Goal: Information Seeking & Learning: Learn about a topic

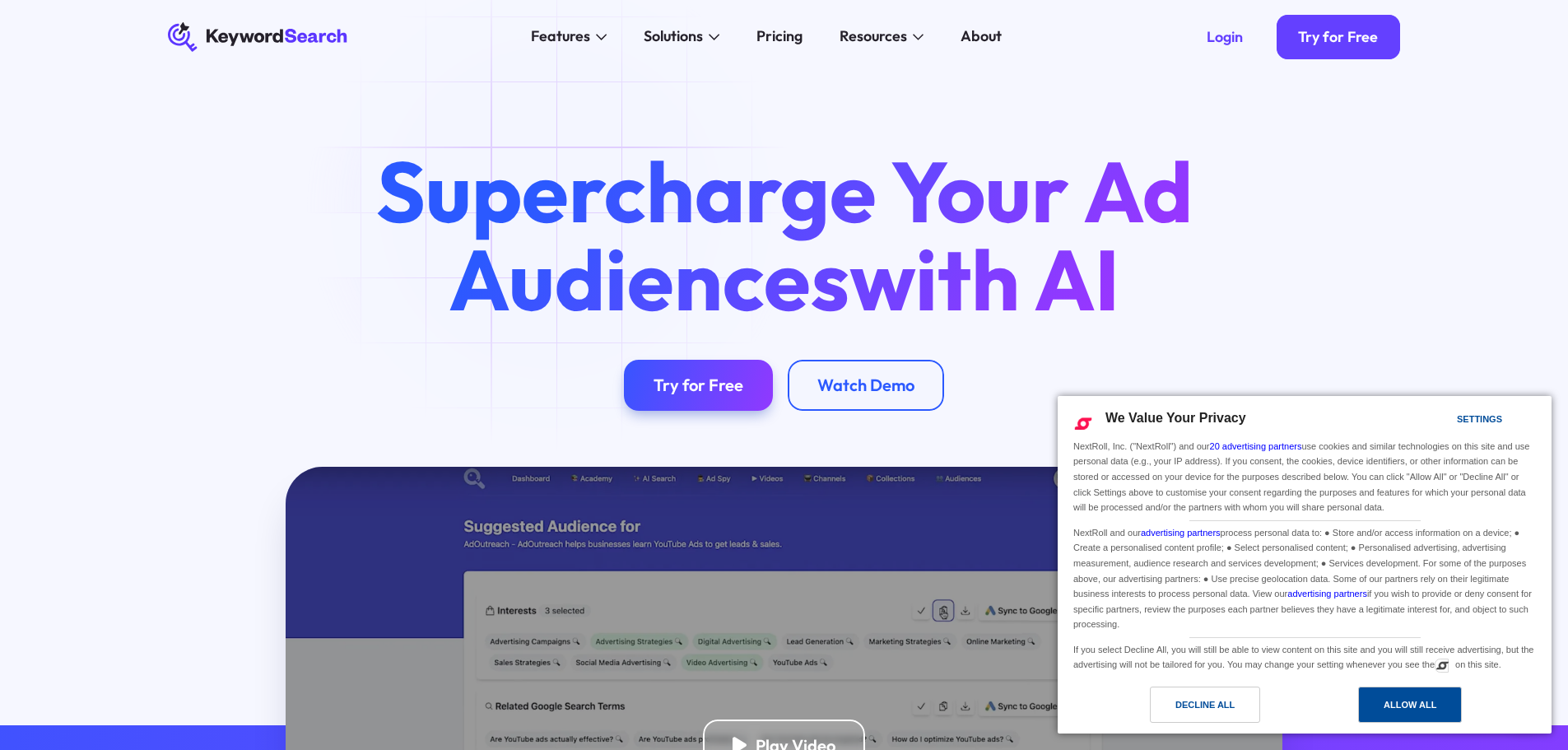
click at [1437, 702] on div "Allow All" at bounding box center [1409, 704] width 52 height 18
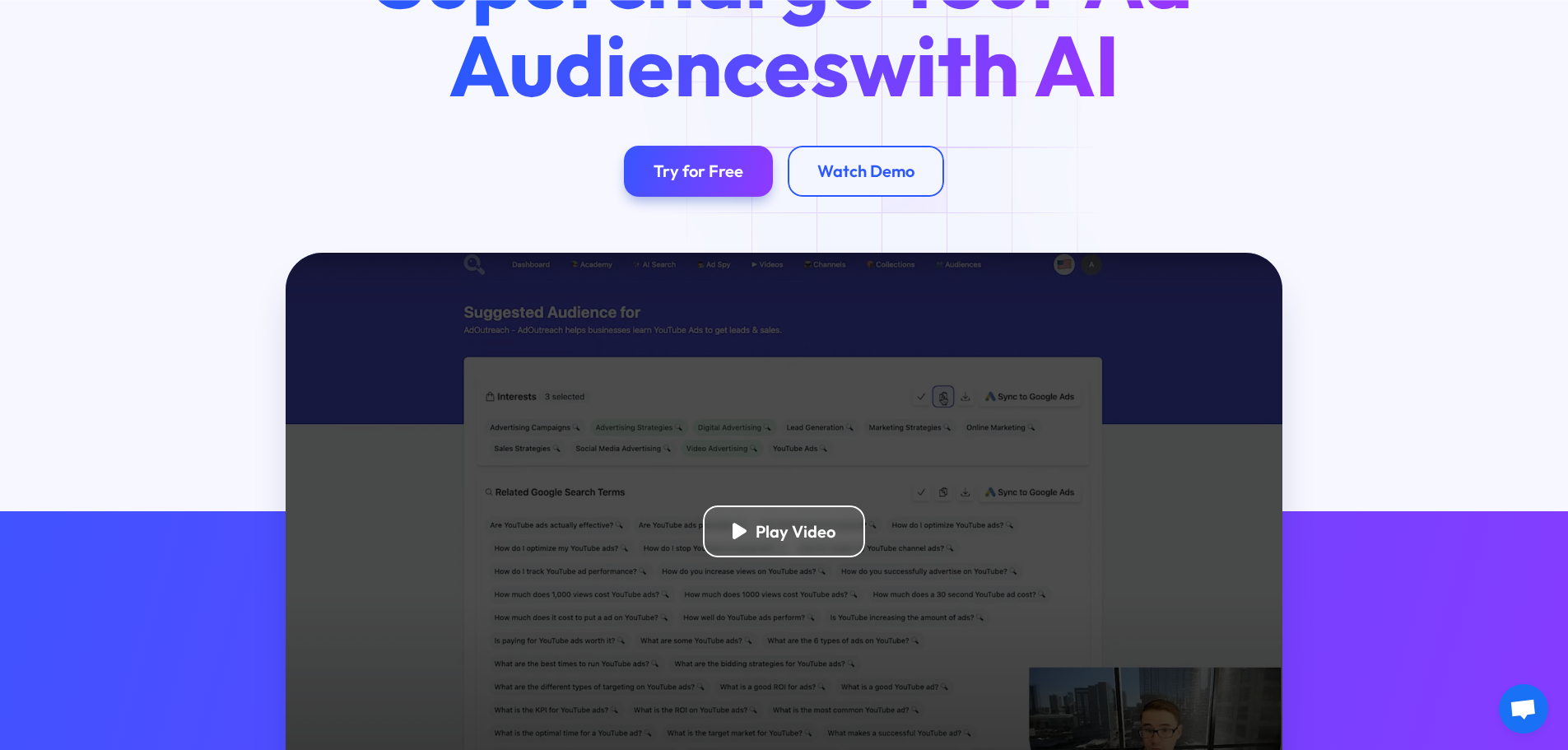
scroll to position [329, 0]
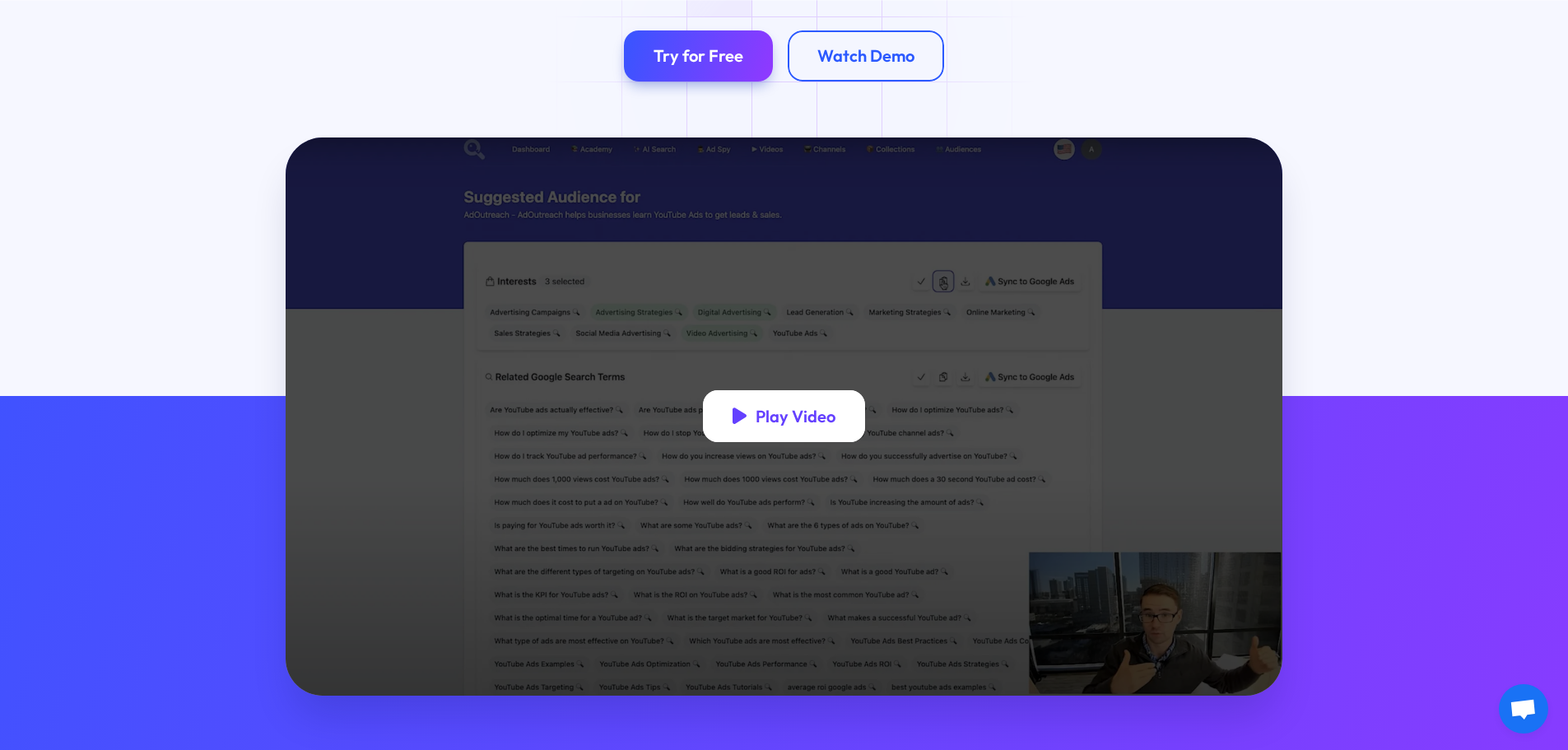
click at [817, 415] on div "Play Video" at bounding box center [796, 416] width 80 height 21
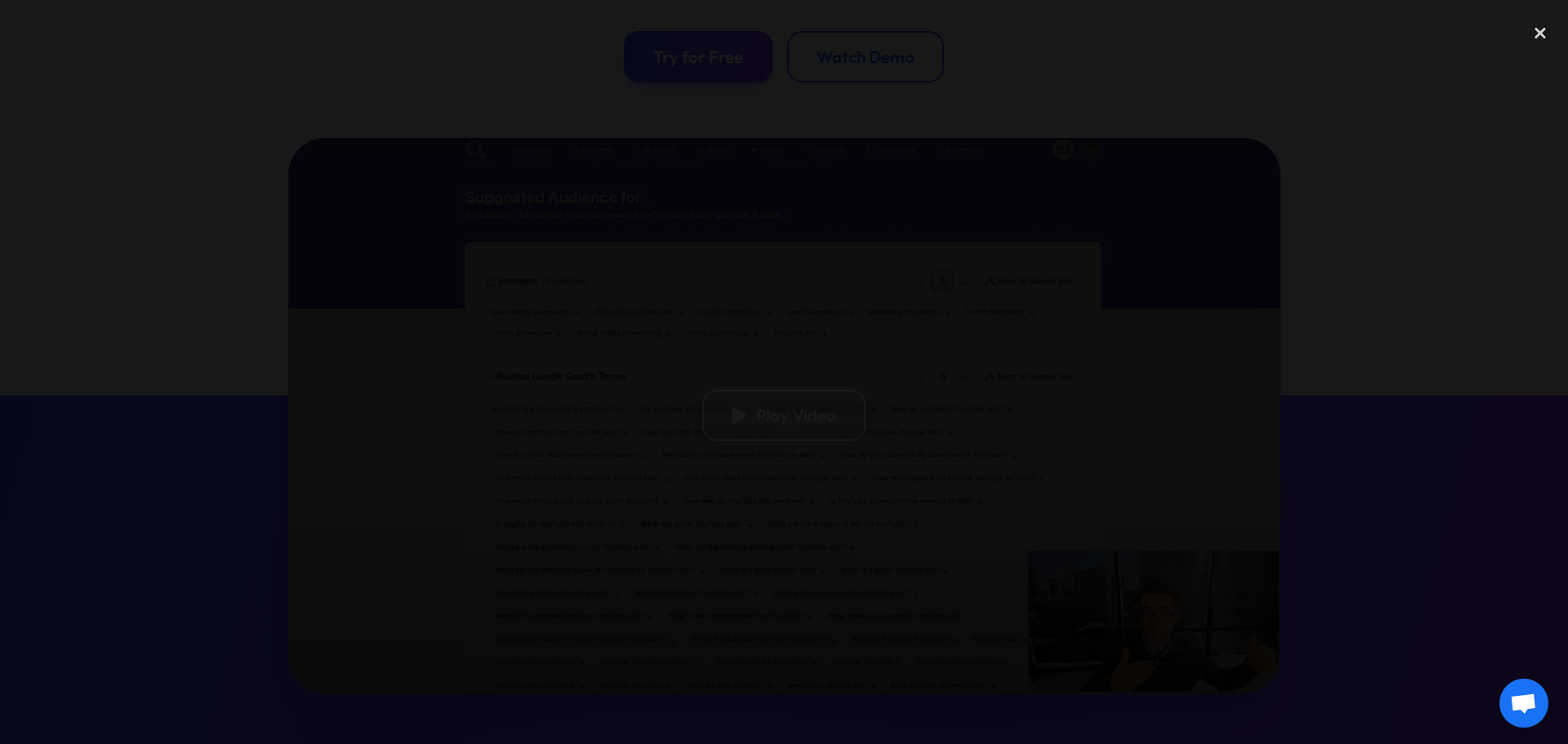
click at [1317, 573] on div at bounding box center [784, 372] width 1568 height 714
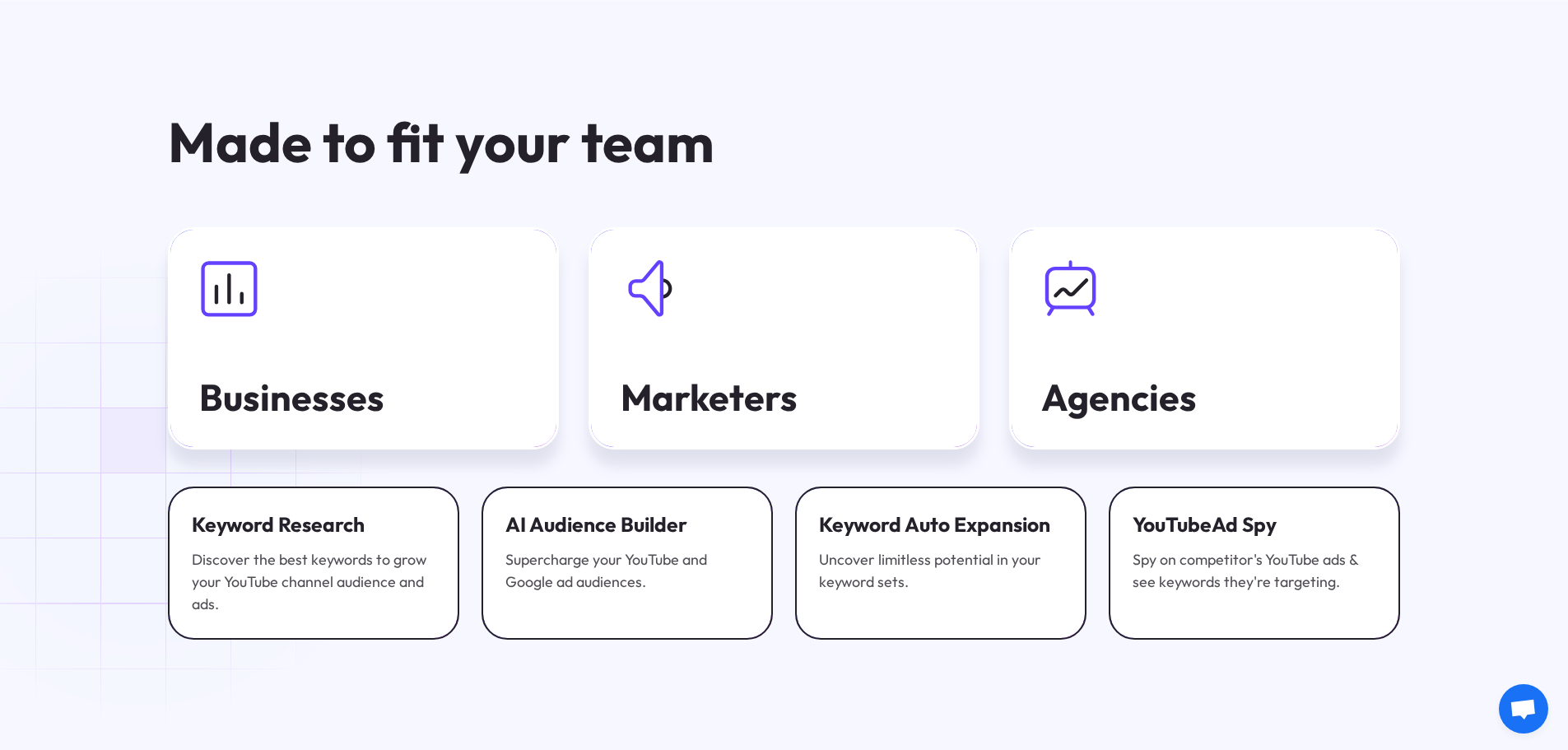
scroll to position [5726, 0]
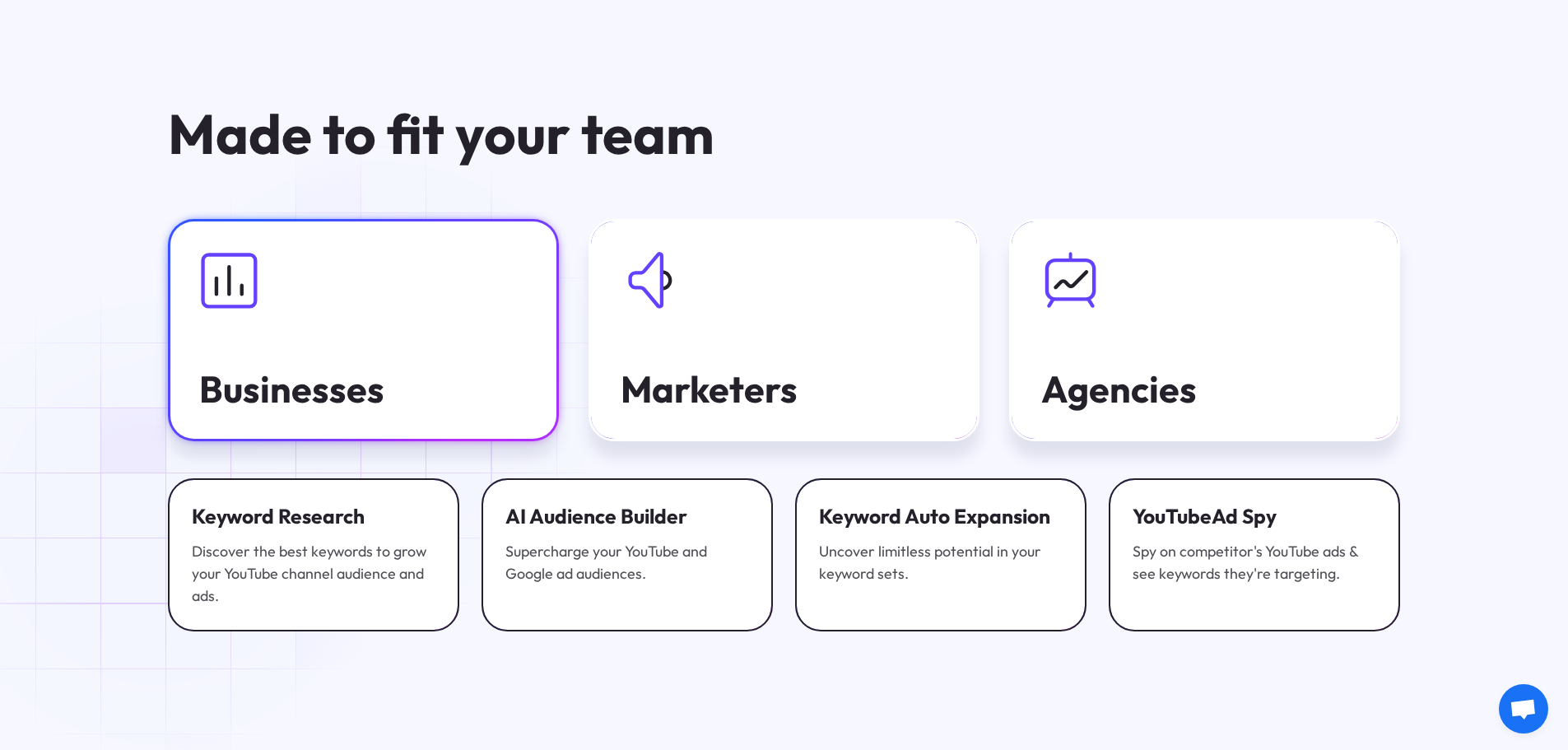
click at [382, 381] on div "Businesses" at bounding box center [362, 389] width 328 height 40
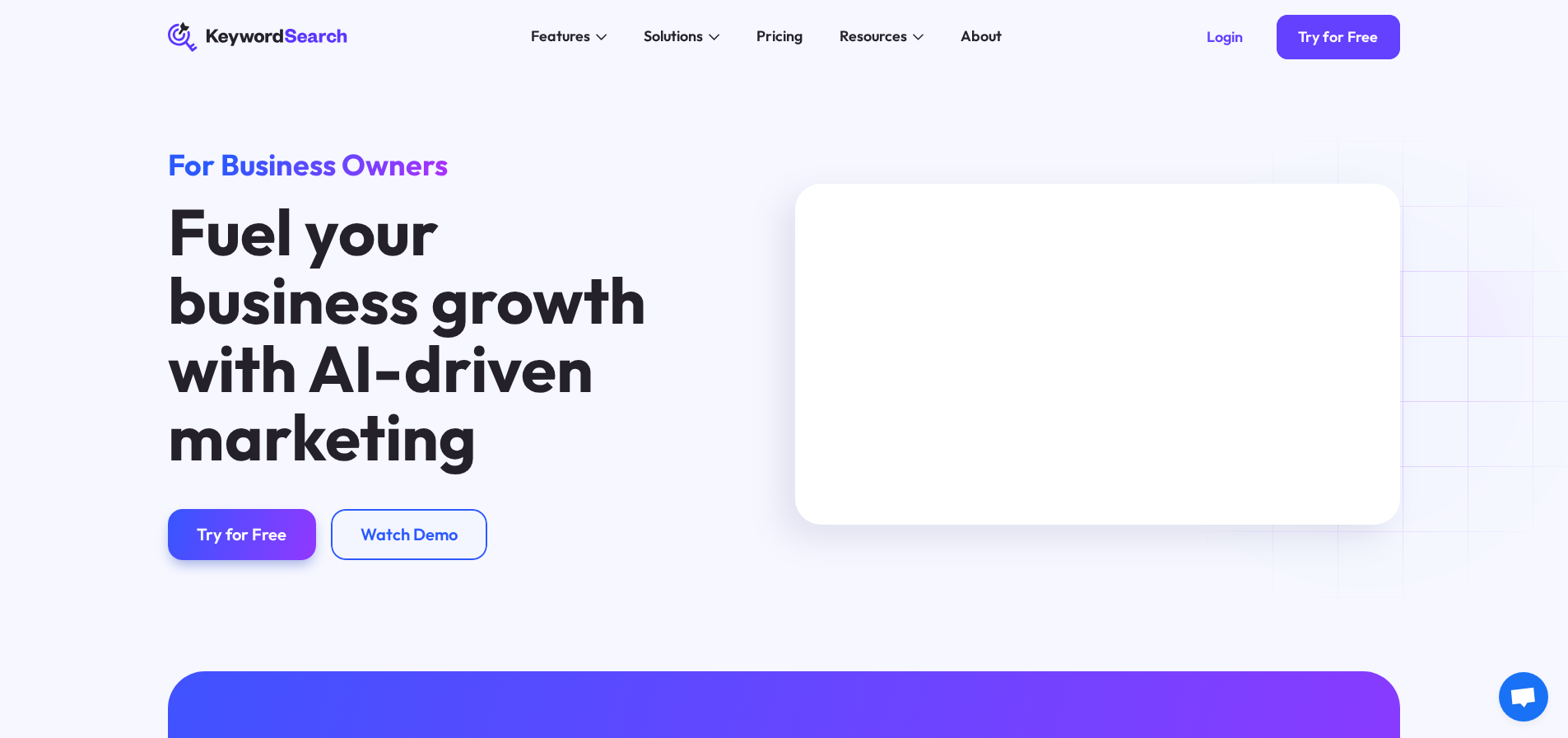
drag, startPoint x: 1056, startPoint y: 2, endPoint x: 947, endPoint y: 62, distance: 124.4
click at [947, 62] on div "Features AI Audience Builder Supercharge your Google and YouTube ad audiences K…" at bounding box center [766, 37] width 806 height 74
click at [255, 19] on div "KeywordSearch Features AI Audience Builder Supercharge your Google and YouTube …" at bounding box center [784, 37] width 1292 height 74
click at [307, 40] on icon at bounding box center [258, 37] width 180 height 28
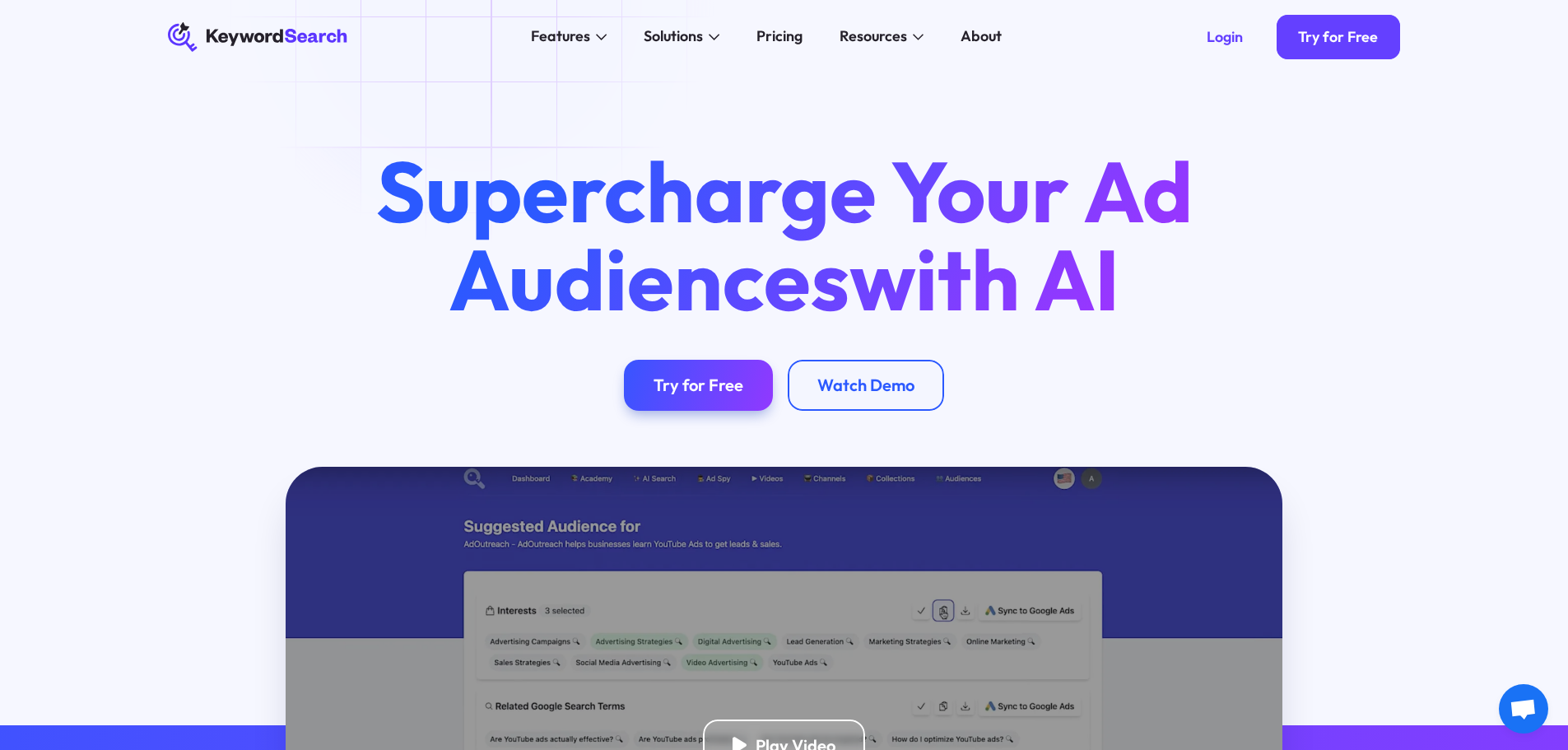
drag, startPoint x: 1433, startPoint y: 3, endPoint x: 824, endPoint y: 3, distance: 609.0
click at [751, 6] on div "Features AI Audience Builder Supercharge your Google and YouTube ad audiences K…" at bounding box center [766, 37] width 806 height 74
